Goal: Information Seeking & Learning: Learn about a topic

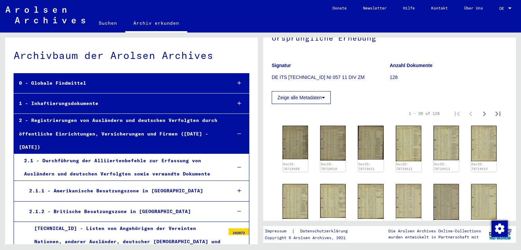
scroll to position [68, 0]
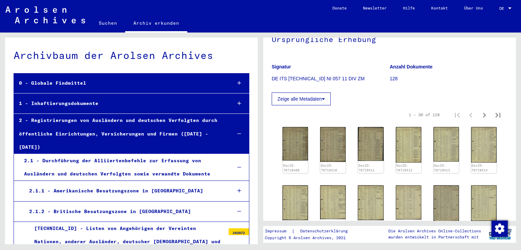
click at [480, 114] on icon "Next page" at bounding box center [484, 115] width 9 height 9
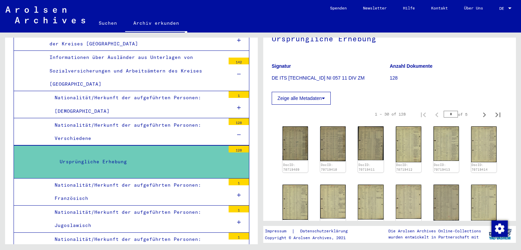
click at [174, 155] on div "Ursprüngliche Erhebung" at bounding box center [140, 161] width 171 height 13
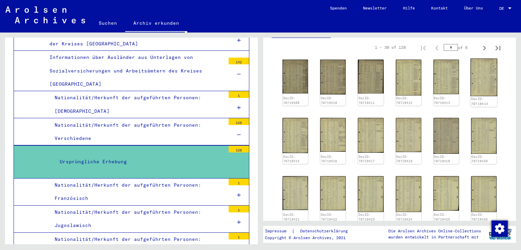
scroll to position [102, 0]
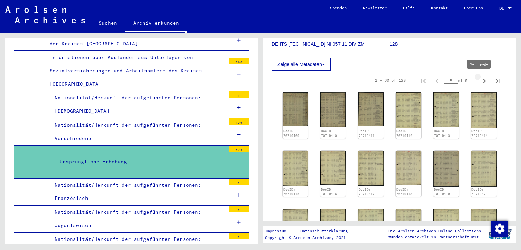
click at [480, 78] on icon "Next page" at bounding box center [484, 80] width 9 height 9
type input "*"
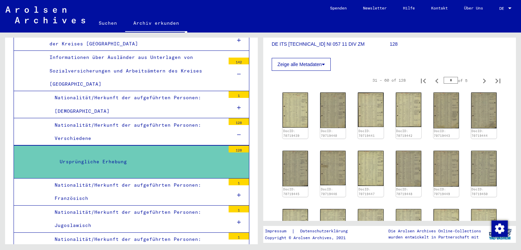
click at [480, 78] on icon "Next page" at bounding box center [484, 80] width 9 height 9
type input "*"
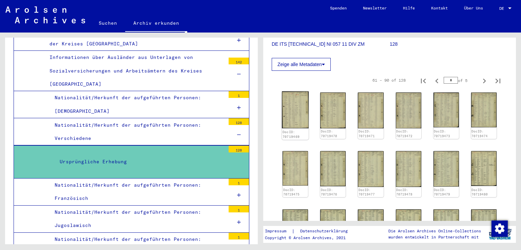
click at [286, 114] on img at bounding box center [295, 110] width 27 height 37
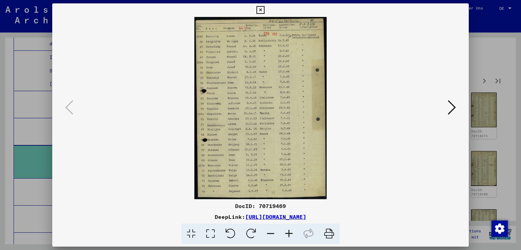
click at [506, 87] on div at bounding box center [260, 125] width 521 height 250
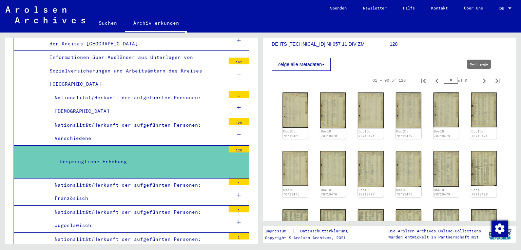
click at [480, 79] on icon "Next page" at bounding box center [484, 80] width 9 height 9
type input "*"
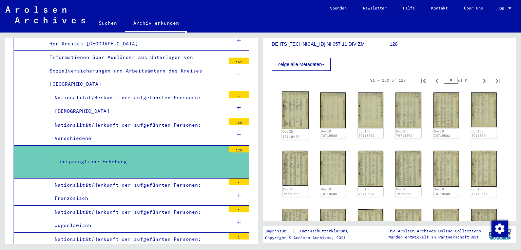
click at [304, 109] on img at bounding box center [295, 111] width 27 height 38
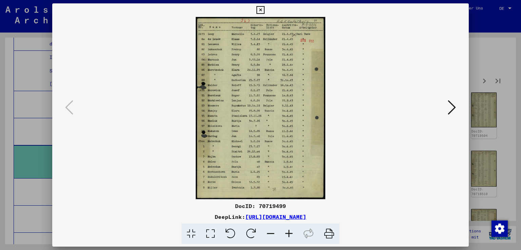
click at [499, 64] on div at bounding box center [260, 125] width 521 height 250
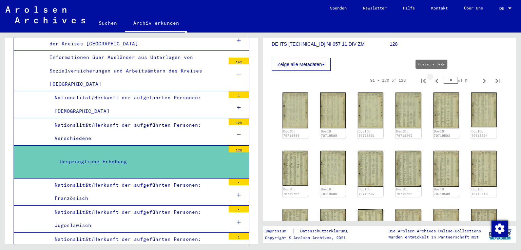
click at [433, 81] on icon "Previous page" at bounding box center [436, 80] width 9 height 9
type input "*"
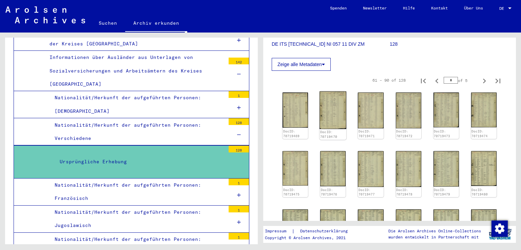
scroll to position [237, 0]
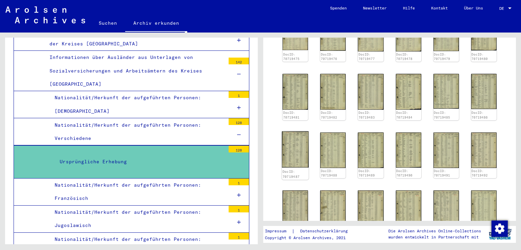
click at [300, 148] on img at bounding box center [295, 149] width 27 height 36
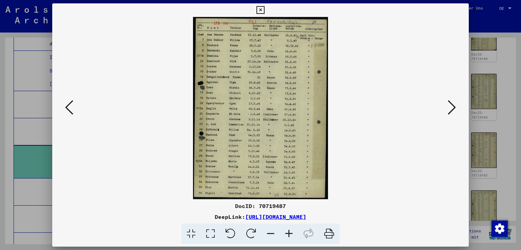
click at [495, 86] on div at bounding box center [260, 125] width 521 height 250
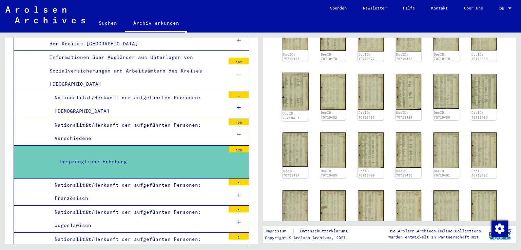
click at [300, 86] on img at bounding box center [295, 92] width 27 height 38
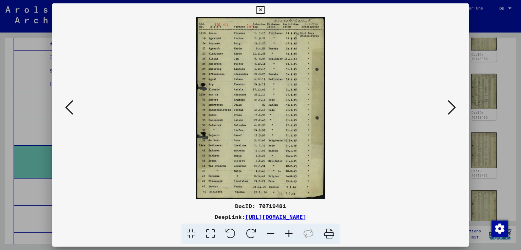
click at [69, 110] on icon at bounding box center [69, 107] width 8 height 16
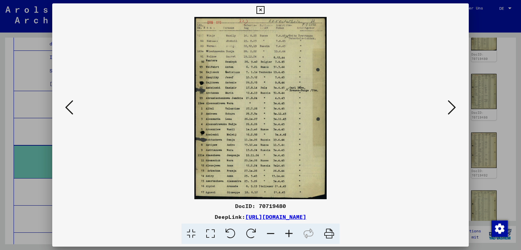
click at [69, 109] on icon at bounding box center [69, 107] width 8 height 16
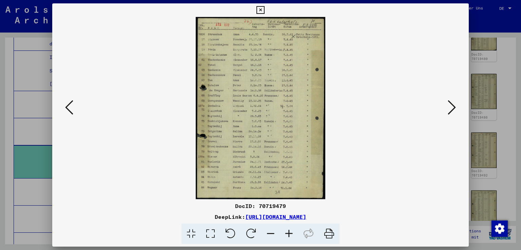
click at [69, 109] on icon at bounding box center [69, 107] width 8 height 16
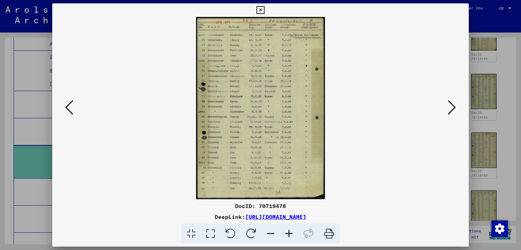
click at [69, 109] on icon at bounding box center [69, 107] width 8 height 16
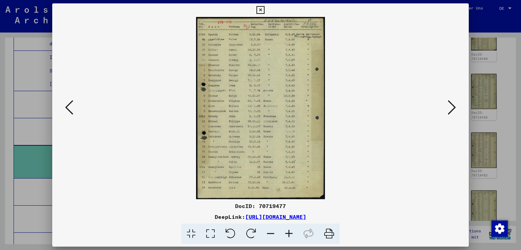
click at [69, 109] on icon at bounding box center [69, 107] width 8 height 16
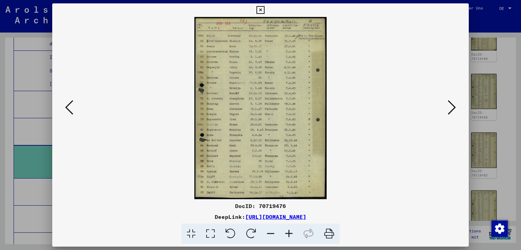
click at [69, 109] on icon at bounding box center [69, 107] width 8 height 16
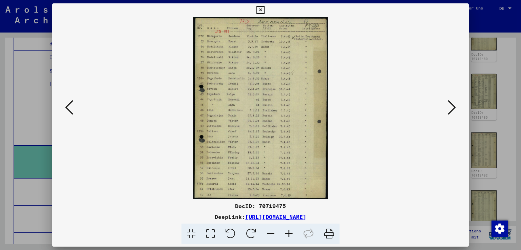
click at [69, 109] on icon at bounding box center [69, 107] width 8 height 16
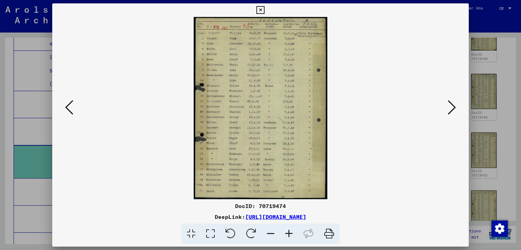
click at [69, 109] on icon at bounding box center [69, 107] width 8 height 16
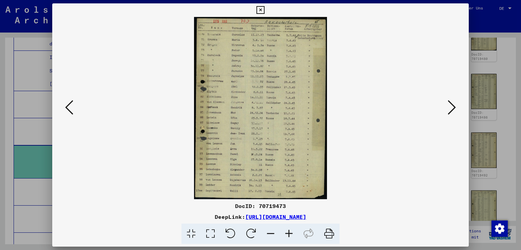
click at [69, 109] on icon at bounding box center [69, 107] width 8 height 16
